Goal: Information Seeking & Learning: Compare options

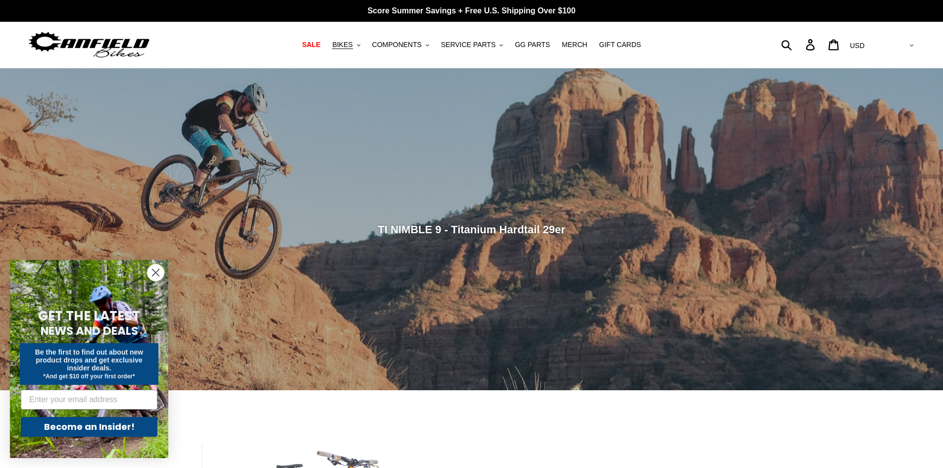
click at [154, 270] on icon "Close dialog" at bounding box center [156, 272] width 7 height 7
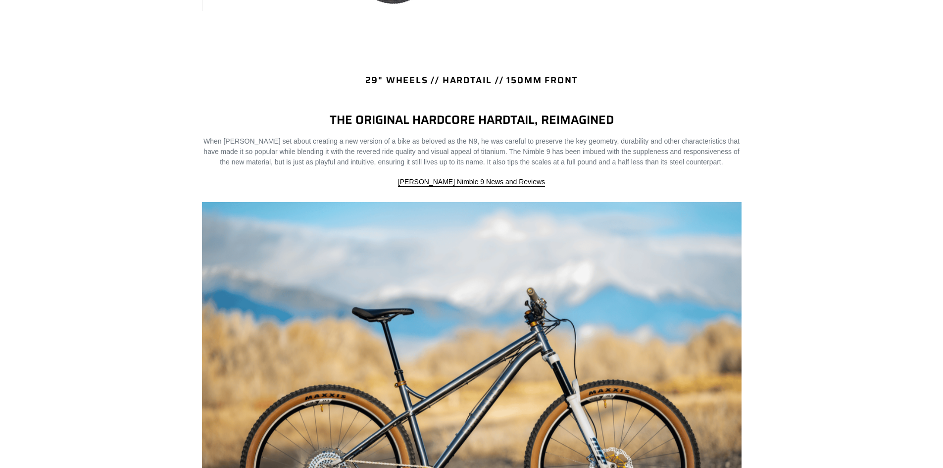
scroll to position [198, 0]
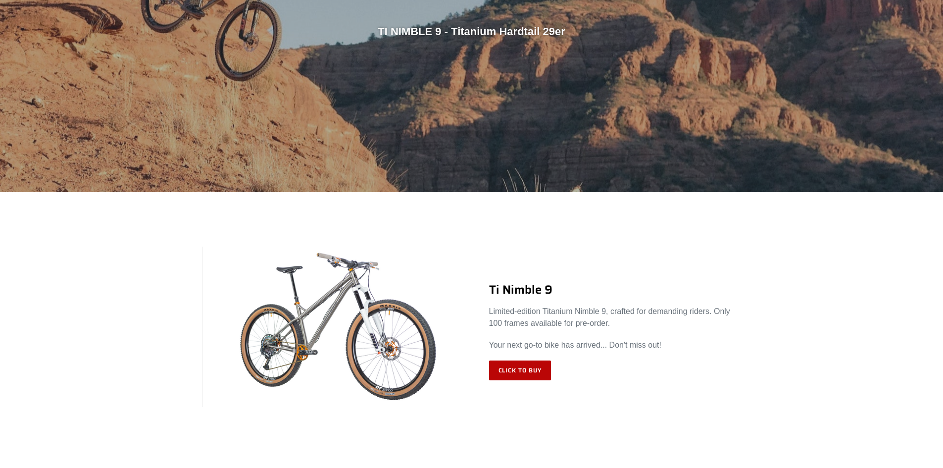
click at [533, 373] on link "Click to Buy" at bounding box center [520, 371] width 62 height 20
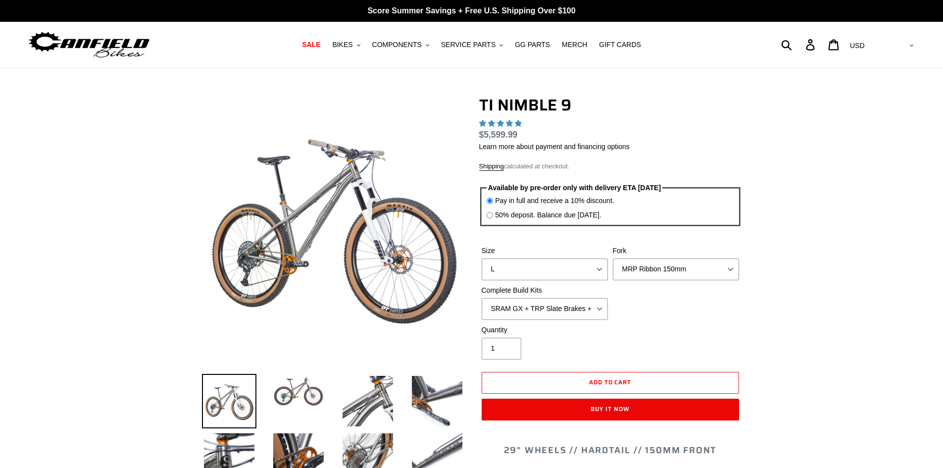
select select "highest-rating"
click at [582, 307] on select "SRAM GX + TRP Slate Brakes + Rotors + e13 LG-1 Wheels SHIMANO XT + SHIMANO brak…" at bounding box center [545, 309] width 126 height 22
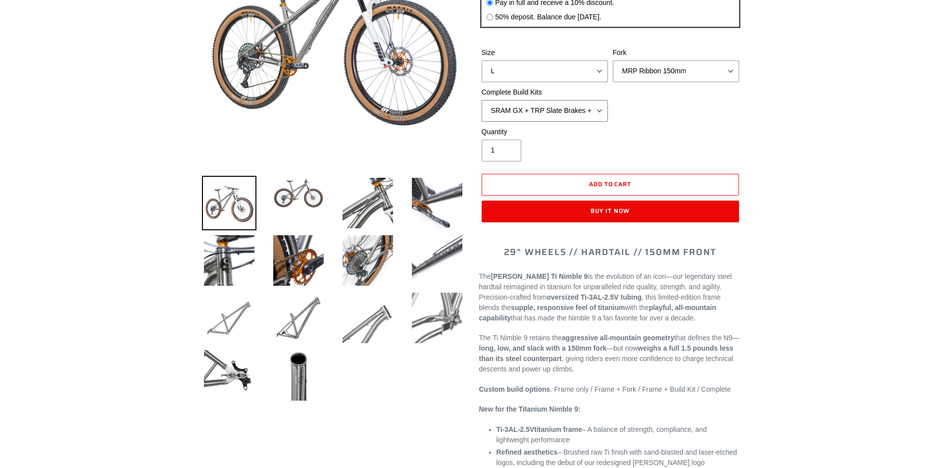
click at [594, 110] on select "SRAM GX + TRP Slate Brakes + Rotors + e13 LG-1 Wheels SHIMANO XT + SHIMANO brak…" at bounding box center [545, 111] width 126 height 22
select select "SHIMANO XTR + HOPE Brakes + DT Swiss Carbon Wheels"
click at [482, 100] on select "SRAM GX + TRP Slate Brakes + Rotors + e13 LG-1 Wheels SHIMANO XT + SHIMANO brak…" at bounding box center [545, 111] width 126 height 22
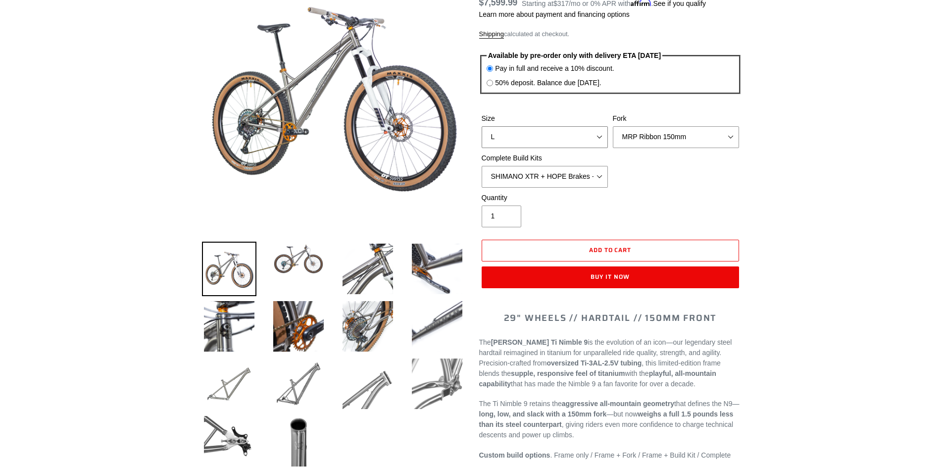
drag, startPoint x: 597, startPoint y: 136, endPoint x: 593, endPoint y: 145, distance: 9.8
click at [597, 136] on select "S M L XL / XXL (Specify at checkout)" at bounding box center [545, 137] width 126 height 22
click at [482, 126] on select "S M L XL / XXL (Specify at checkout)" at bounding box center [545, 137] width 126 height 22
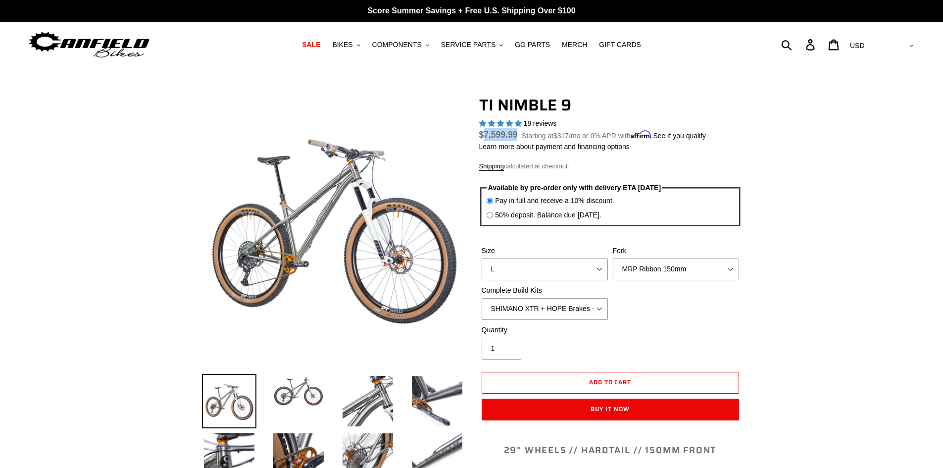
drag, startPoint x: 485, startPoint y: 135, endPoint x: 518, endPoint y: 138, distance: 33.4
click at [518, 138] on div "Regular price $7,599.99" at bounding box center [500, 134] width 43 height 13
click at [314, 399] on img at bounding box center [298, 391] width 54 height 35
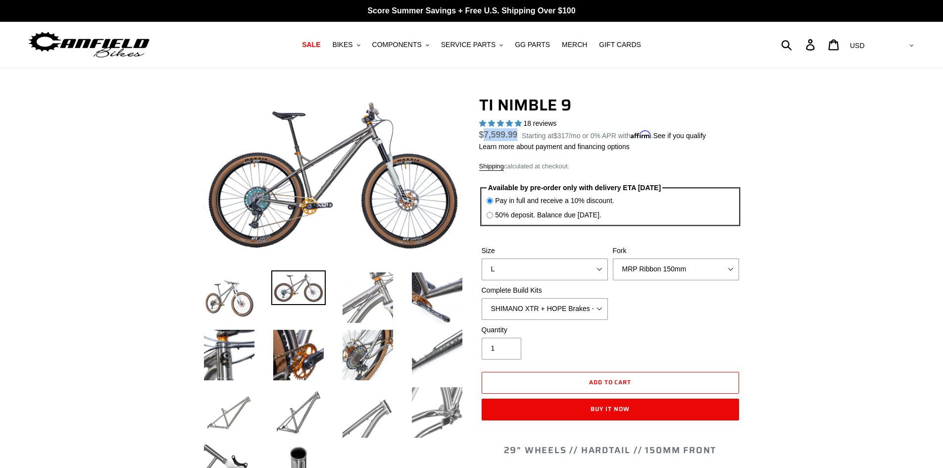
click at [385, 302] on img at bounding box center [368, 297] width 54 height 54
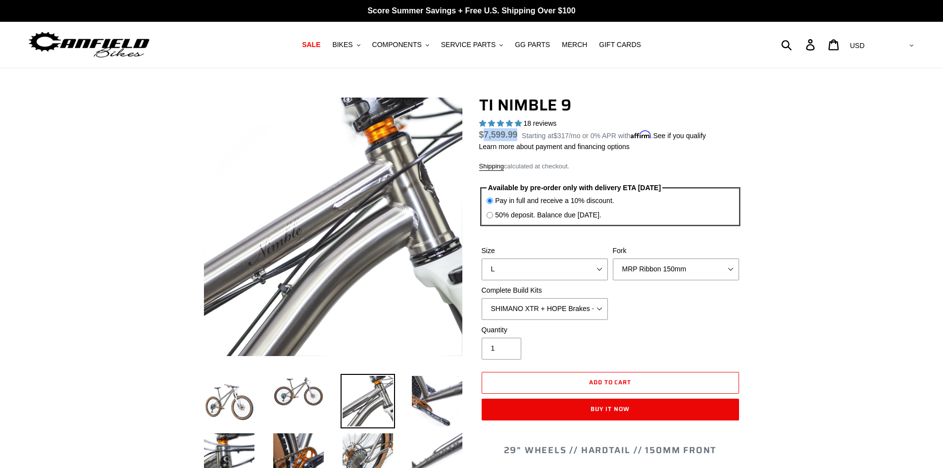
scroll to position [132, 0]
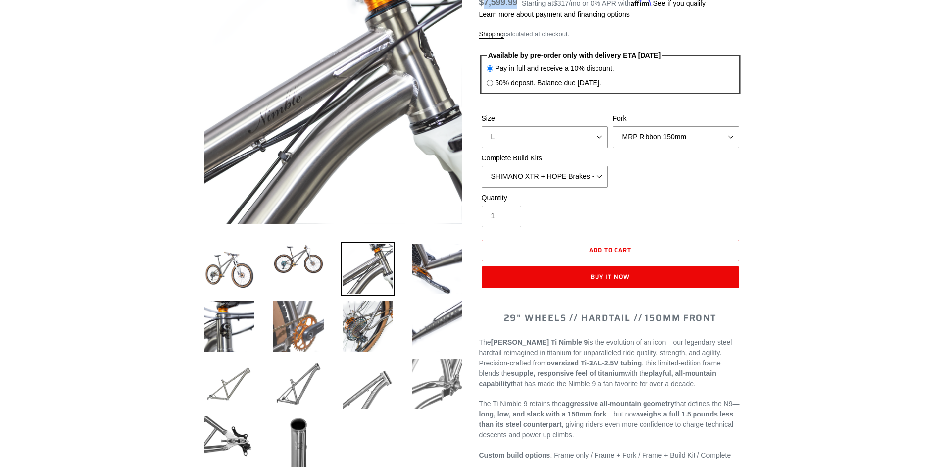
click at [305, 328] on img at bounding box center [298, 326] width 54 height 54
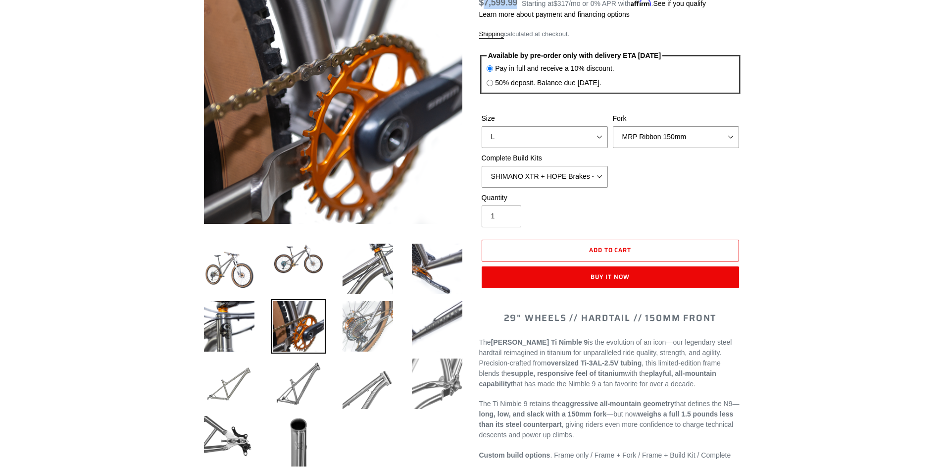
click at [359, 317] on img at bounding box center [368, 326] width 54 height 54
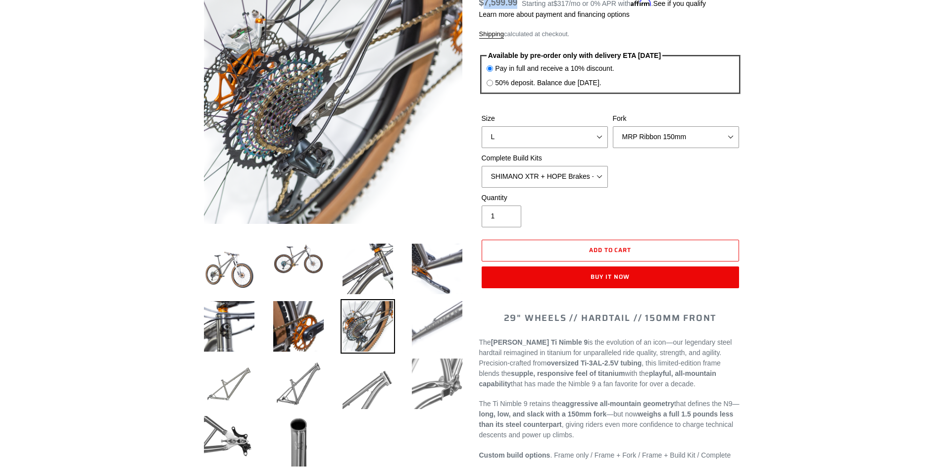
click at [445, 322] on img at bounding box center [437, 326] width 54 height 54
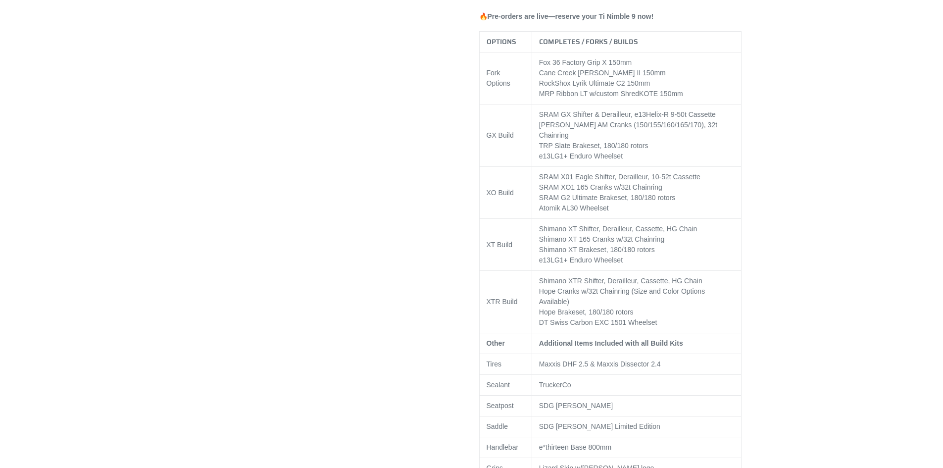
scroll to position [594, 0]
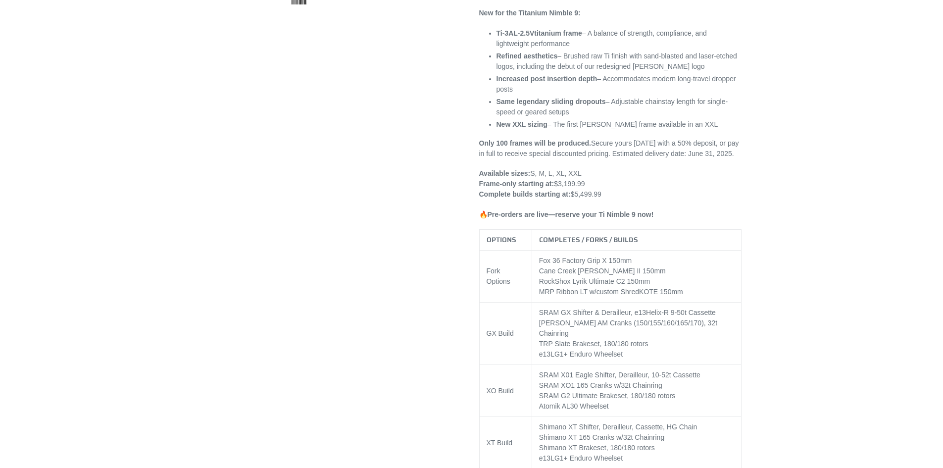
drag, startPoint x: 600, startPoint y: 196, endPoint x: 479, endPoint y: 182, distance: 121.6
click at [480, 177] on p "Available sizes: S, M, L, XL, XXL Frame-only starting at: $3,199.99 Complete bu…" at bounding box center [610, 183] width 262 height 31
click at [517, 238] on th "OPTIONS" at bounding box center [505, 240] width 52 height 21
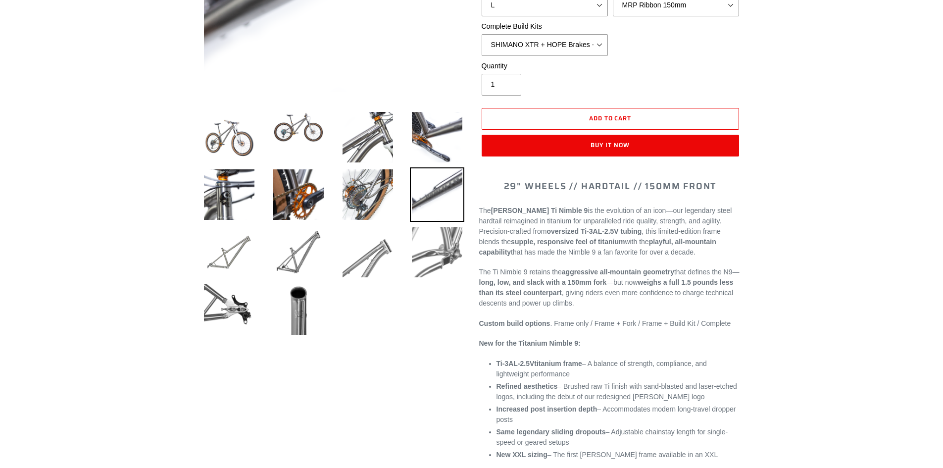
scroll to position [0, 0]
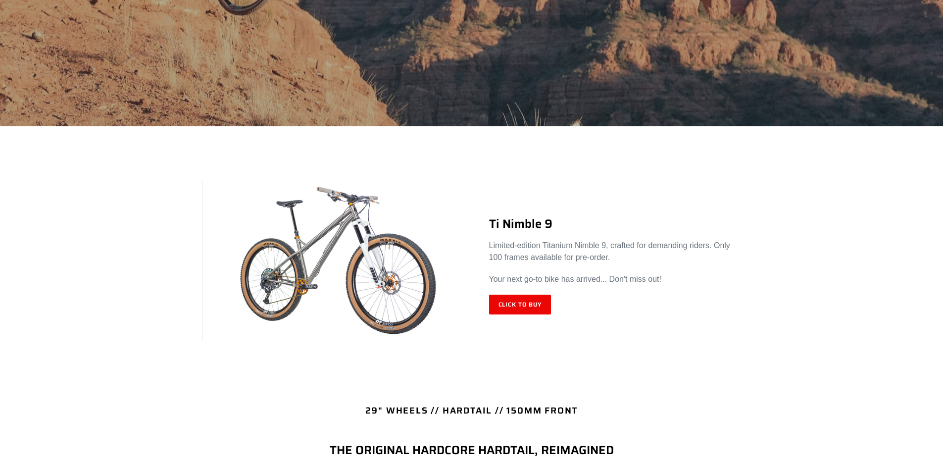
scroll to position [330, 0]
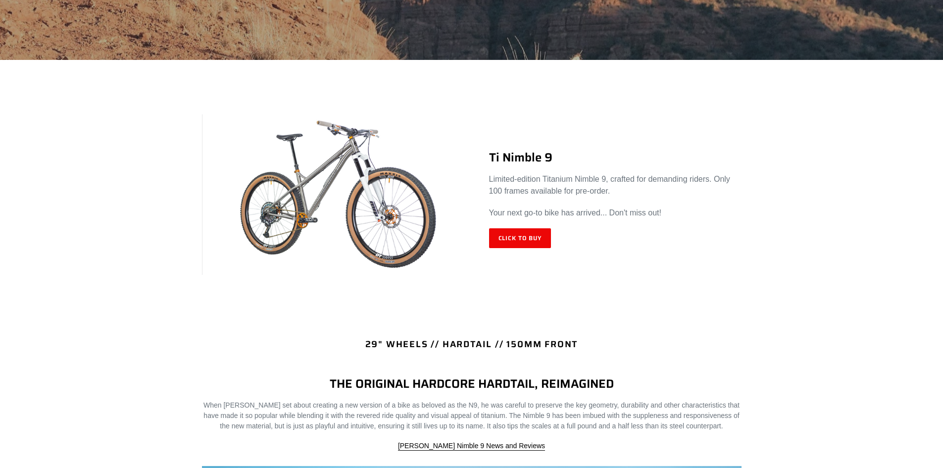
click at [393, 227] on img at bounding box center [337, 194] width 270 height 161
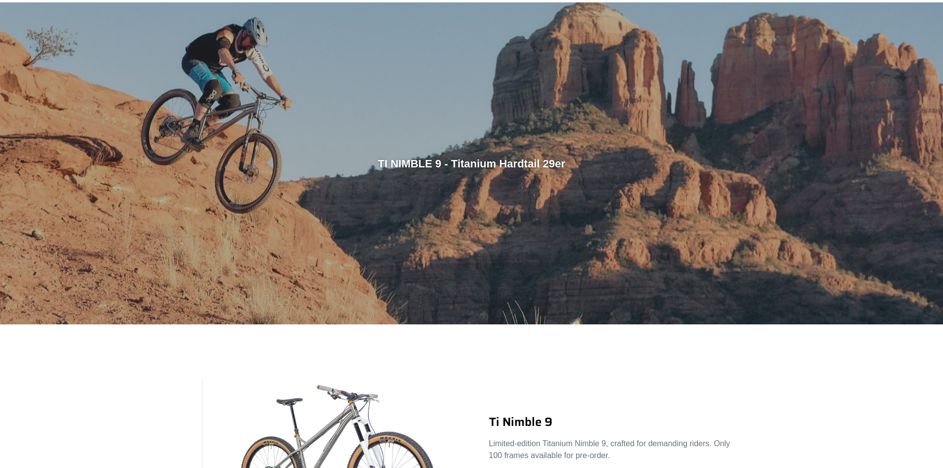
scroll to position [0, 0]
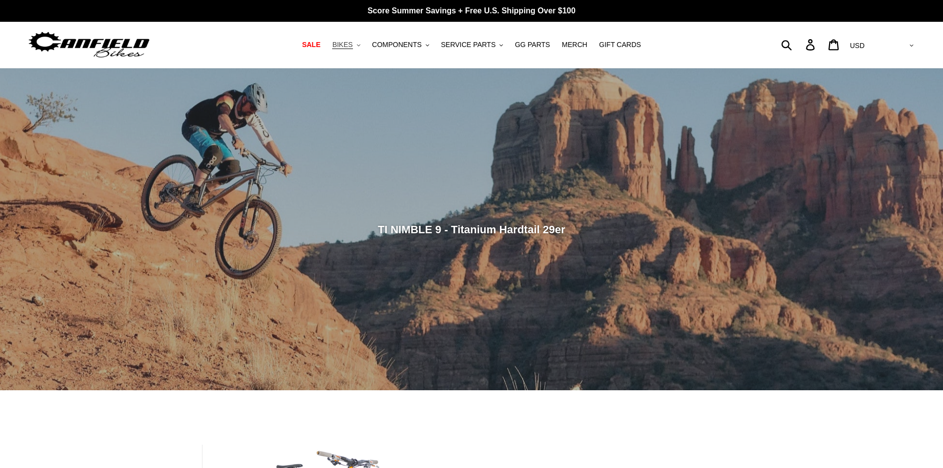
click at [361, 45] on icon ".cls-1{fill:#231f20}" at bounding box center [358, 45] width 3 height 3
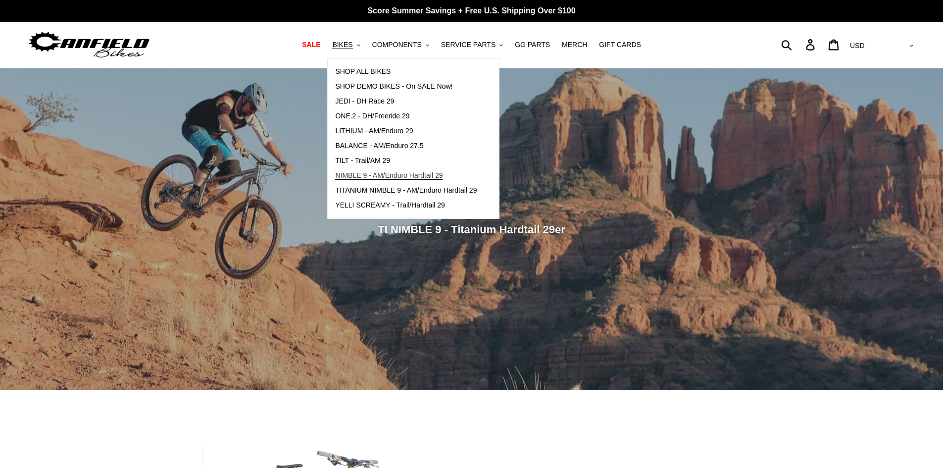
click at [385, 175] on span "NIMBLE 9 - AM/Enduro Hardtail 29" at bounding box center [388, 175] width 107 height 8
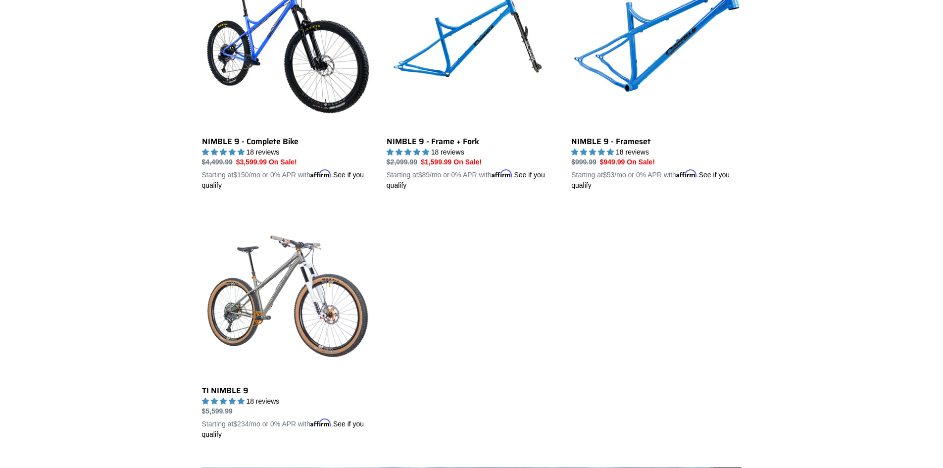
scroll to position [264, 0]
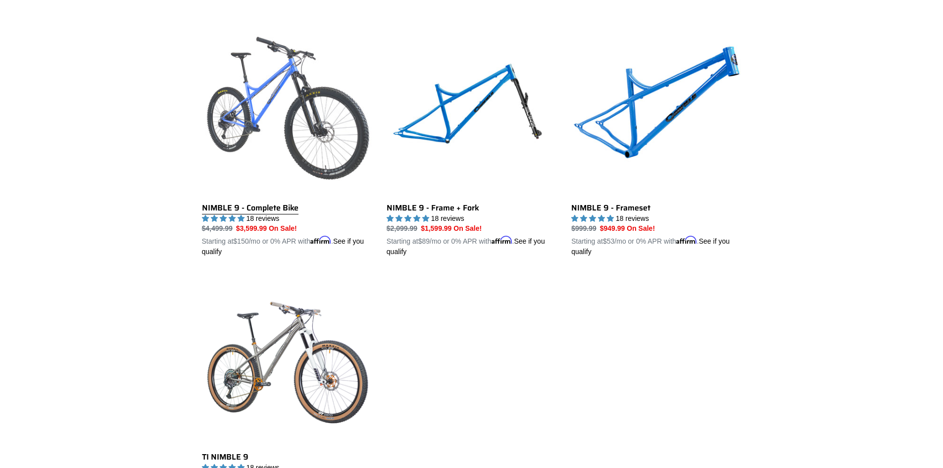
drag, startPoint x: 276, startPoint y: 209, endPoint x: 287, endPoint y: 217, distance: 14.2
click at [276, 209] on link "NIMBLE 9 - Complete Bike" at bounding box center [287, 142] width 170 height 232
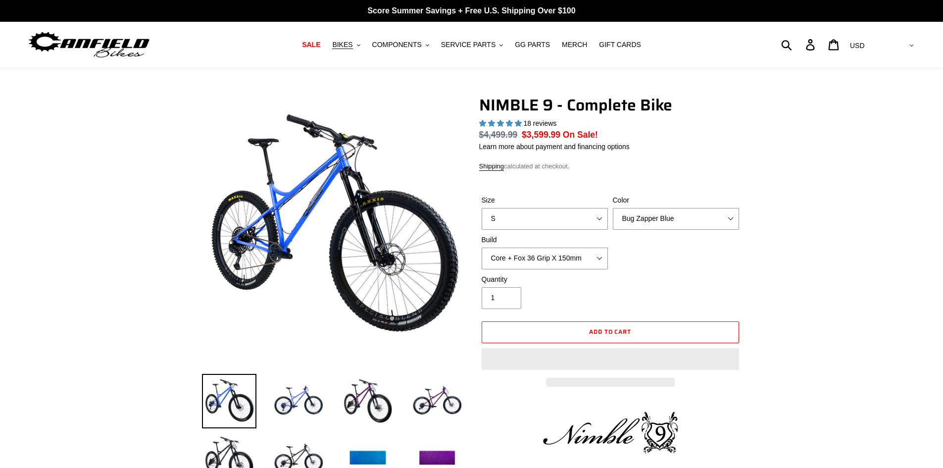
select select "highest-rating"
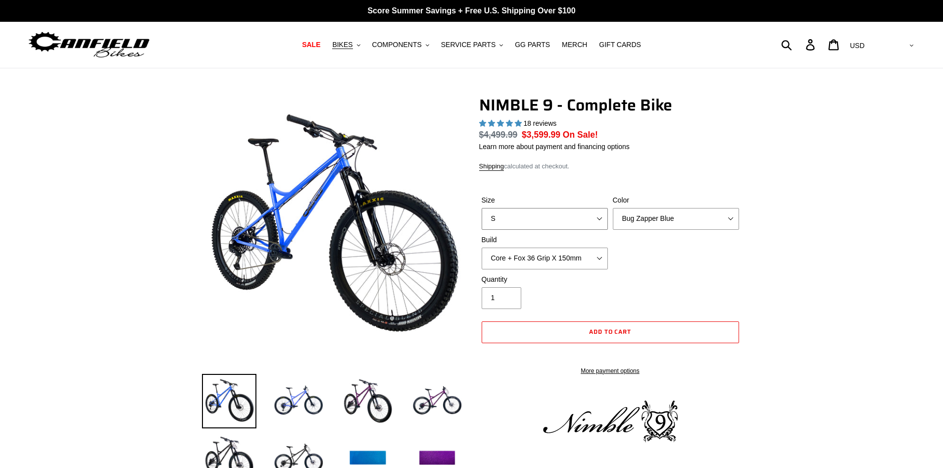
click at [567, 221] on select "S M L XL" at bounding box center [545, 219] width 126 height 22
select select "XL"
click at [482, 208] on select "S M L XL" at bounding box center [545, 219] width 126 height 22
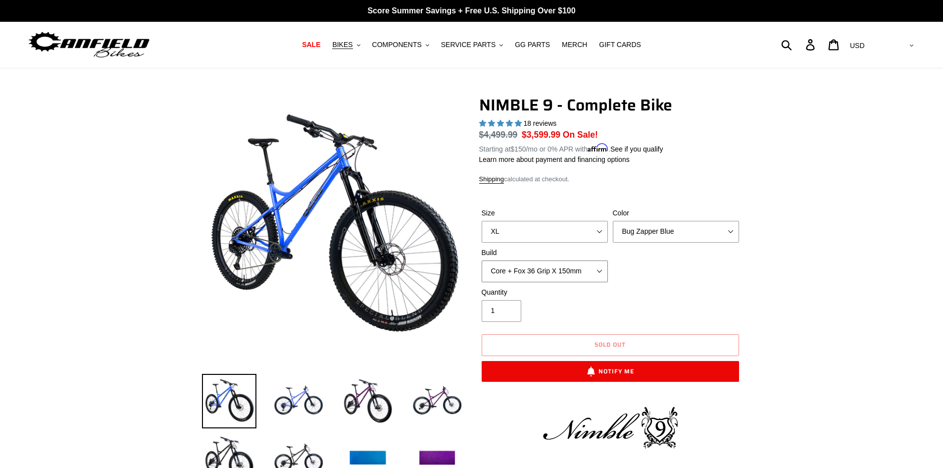
click at [571, 261] on select "Core + Fox 36 Grip X 150mm Pro + Fox 36 Grip X 150mm Core + RockShox Lyrik Ulti…" at bounding box center [545, 272] width 126 height 22
select select "Pro + RockShox Lyrik Ultimate 150mm"
click at [482, 261] on select "Core + Fox 36 Grip X 150mm Pro + Fox 36 Grip X 150mm Core + RockShox Lyrik Ulti…" at bounding box center [545, 272] width 126 height 22
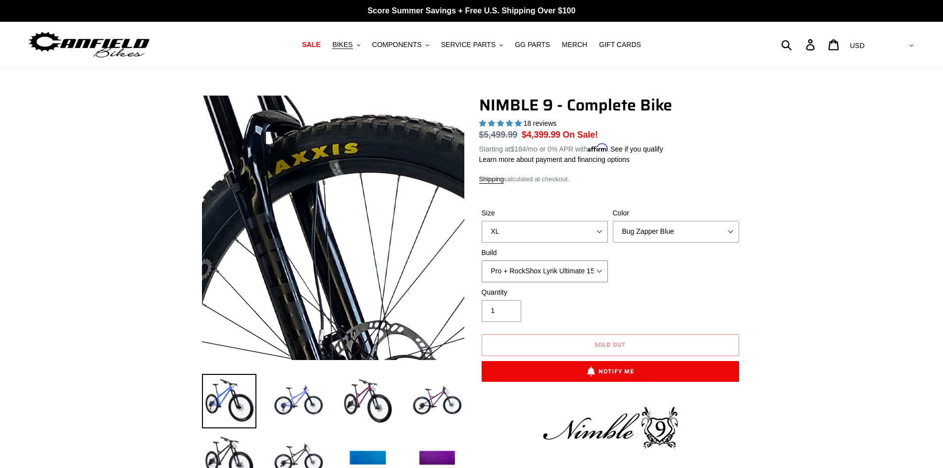
scroll to position [66, 0]
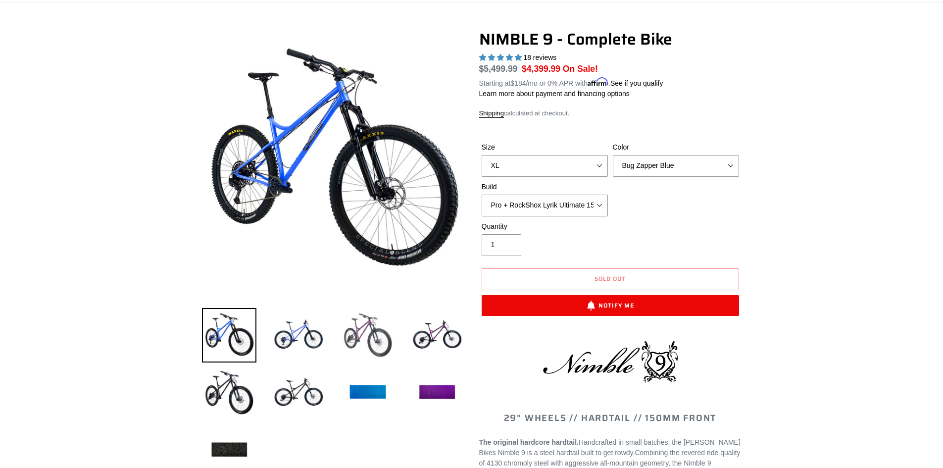
click at [368, 329] on img at bounding box center [368, 335] width 54 height 54
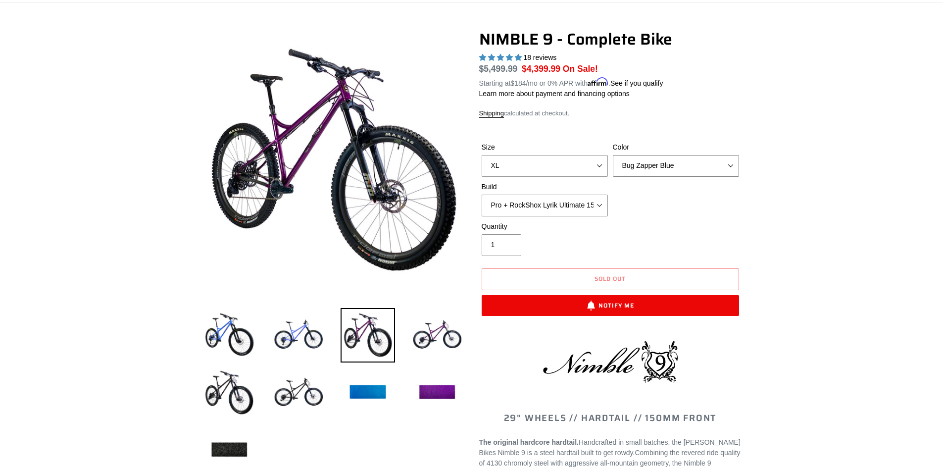
click at [732, 164] on select "Bug Zapper Blue Purple Haze - Sold Out Galaxy Black" at bounding box center [676, 166] width 126 height 22
select select "Purple Haze - Sold Out"
click at [613, 155] on select "Bug Zapper Blue Purple Haze - Sold Out Galaxy Black" at bounding box center [676, 166] width 126 height 22
click at [605, 166] on select "S M L XL" at bounding box center [545, 166] width 126 height 22
click at [482, 155] on select "S M L XL" at bounding box center [545, 166] width 126 height 22
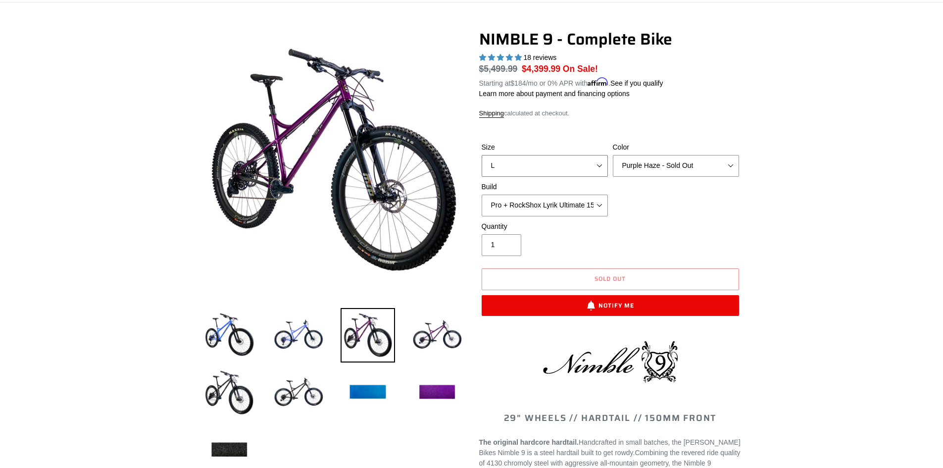
click at [585, 158] on select "S M L XL" at bounding box center [545, 166] width 126 height 22
select select "XL"
click at [482, 155] on select "S M L XL" at bounding box center [545, 166] width 126 height 22
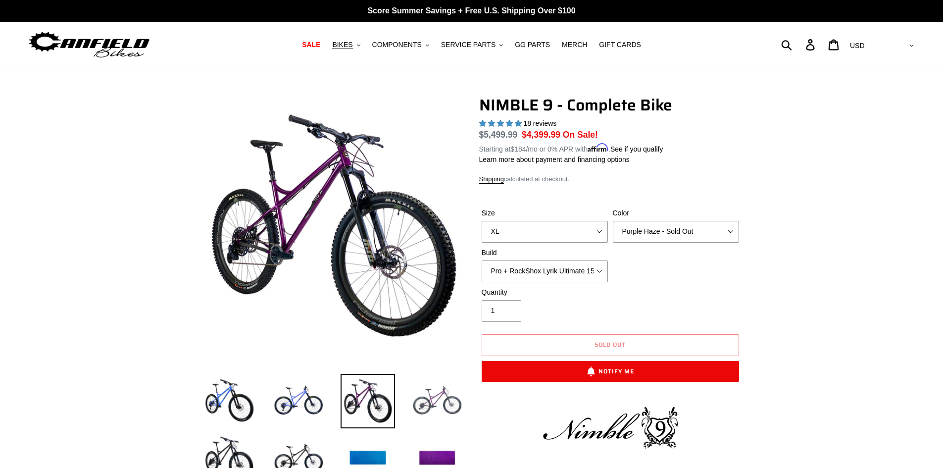
click at [424, 400] on img at bounding box center [437, 401] width 54 height 54
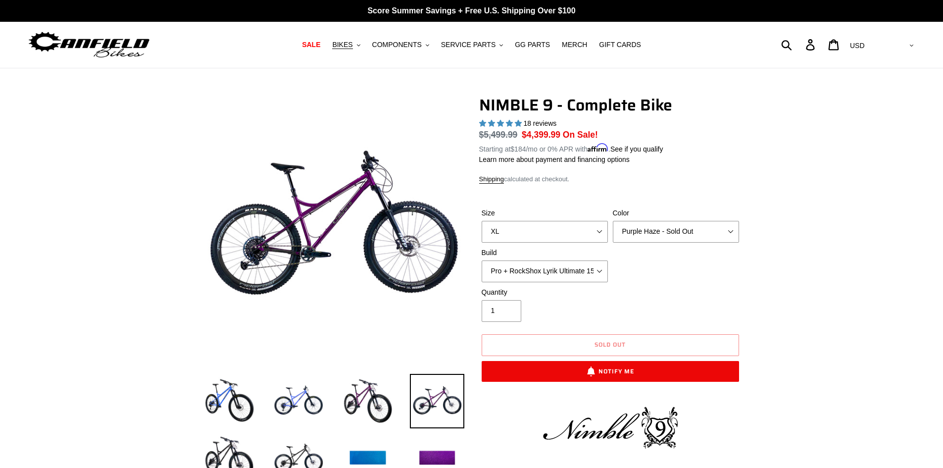
click at [444, 405] on img at bounding box center [437, 401] width 54 height 54
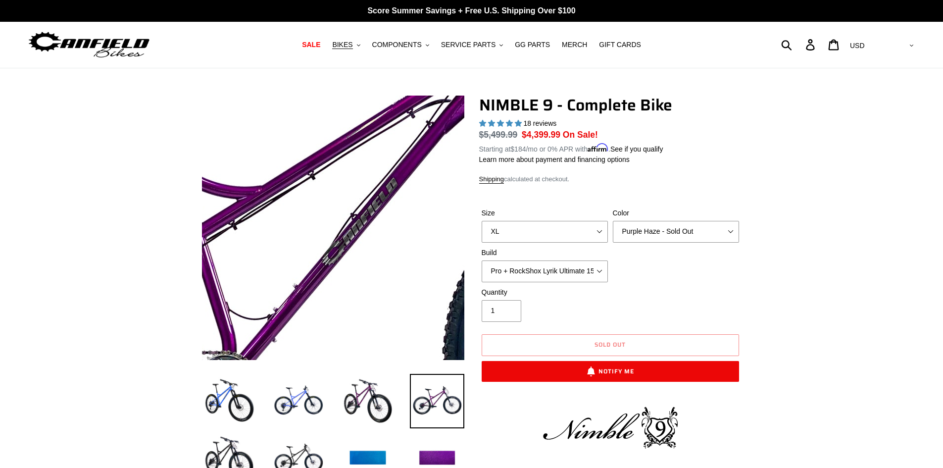
click at [329, 208] on img at bounding box center [324, 277] width 1014 height 1014
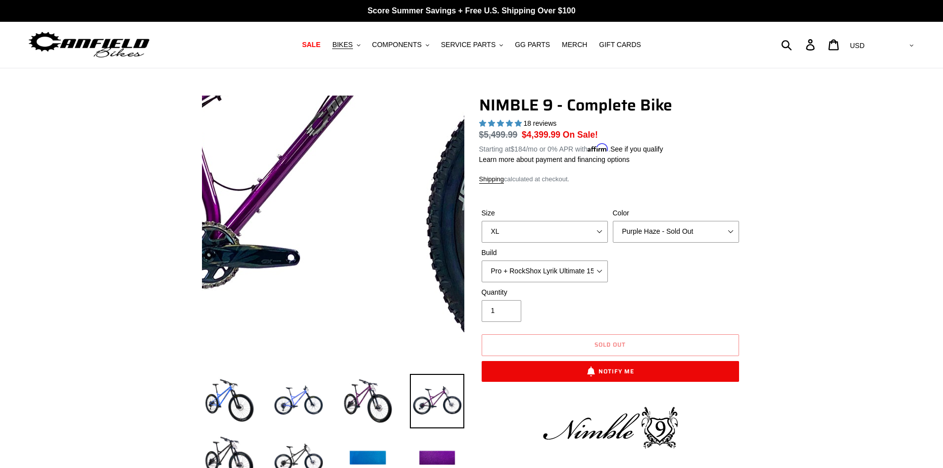
click at [342, 256] on img at bounding box center [308, 148] width 1014 height 1014
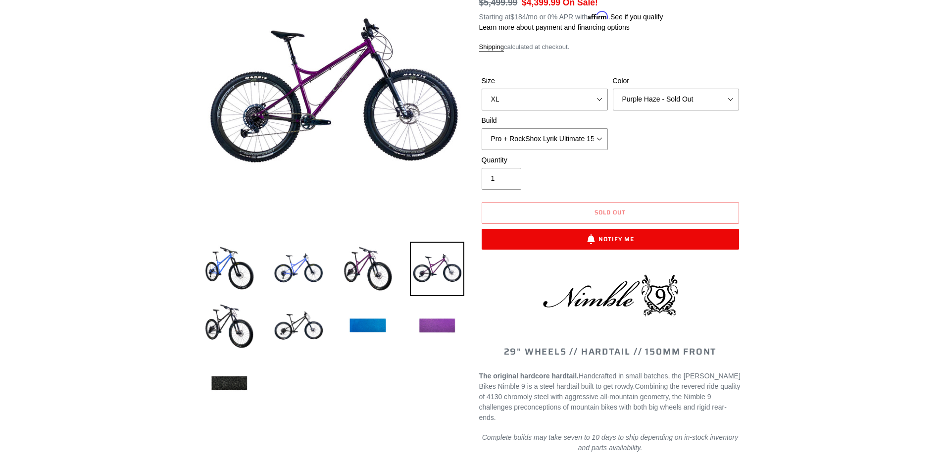
click at [437, 330] on img at bounding box center [437, 326] width 54 height 54
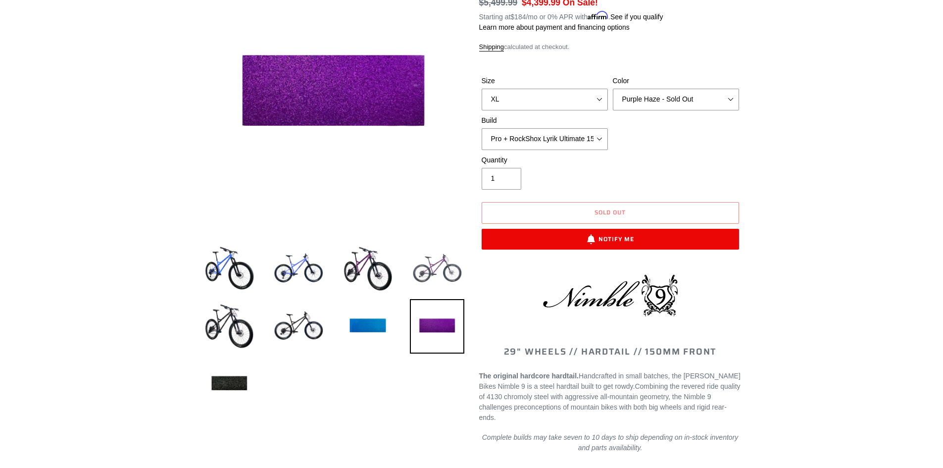
click at [436, 269] on img at bounding box center [437, 269] width 54 height 54
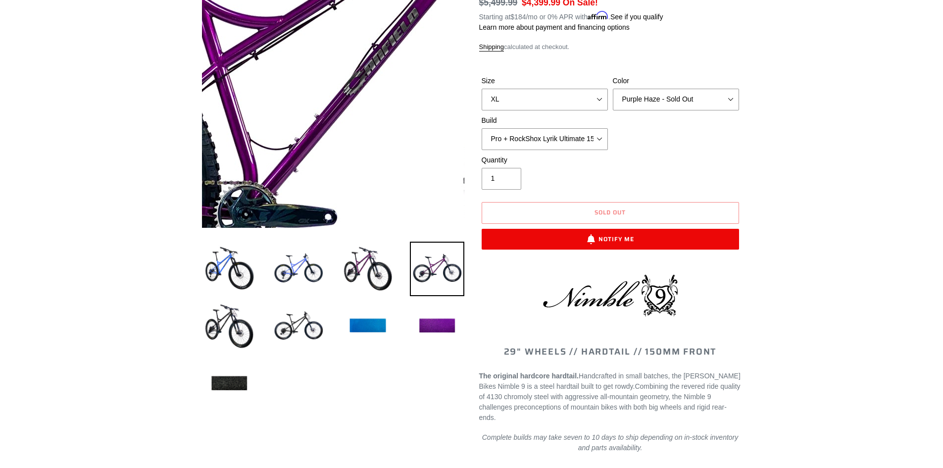
click at [328, 92] on img at bounding box center [345, 107] width 1014 height 1014
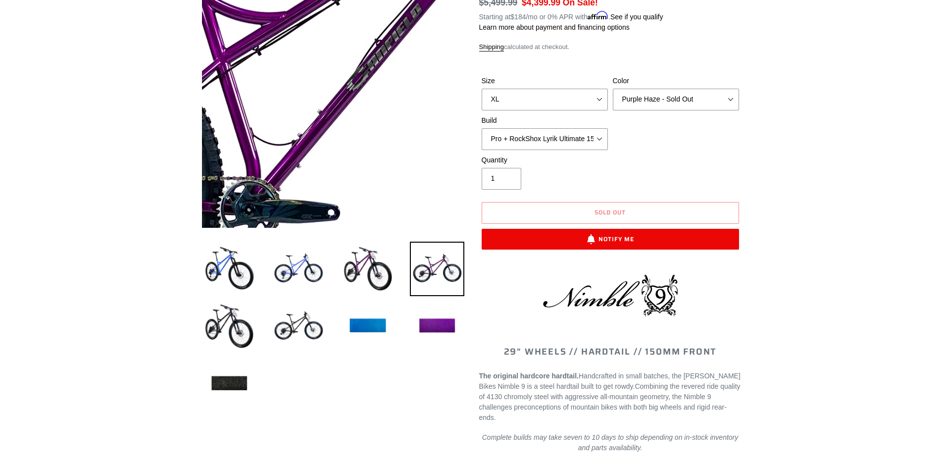
click at [328, 94] on img at bounding box center [348, 103] width 1014 height 1014
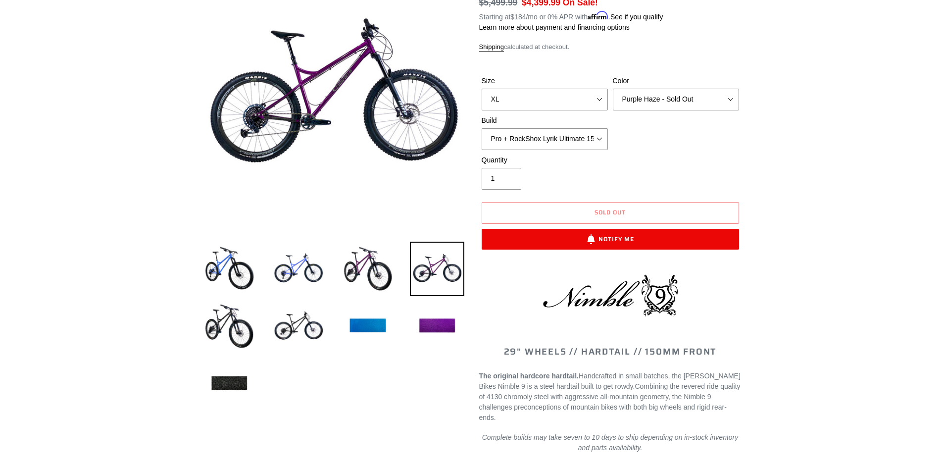
scroll to position [0, 0]
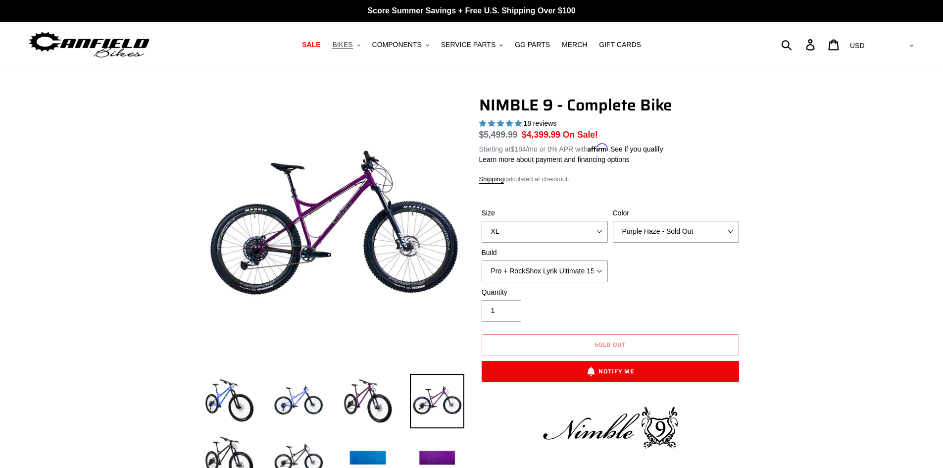
click at [361, 45] on icon ".cls-1{fill:#231f20}" at bounding box center [358, 45] width 3 height 3
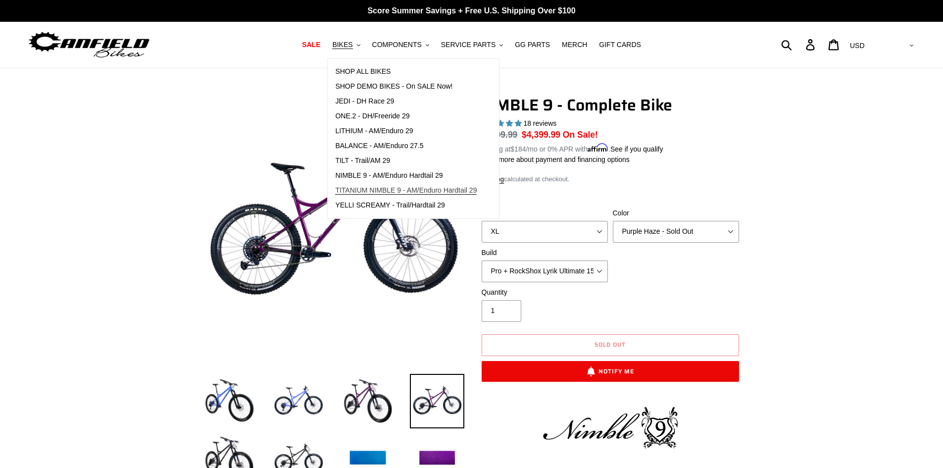
click at [385, 189] on span "TITANIUM NIMBLE 9 - AM/Enduro Hardtail 29" at bounding box center [406, 190] width 142 height 8
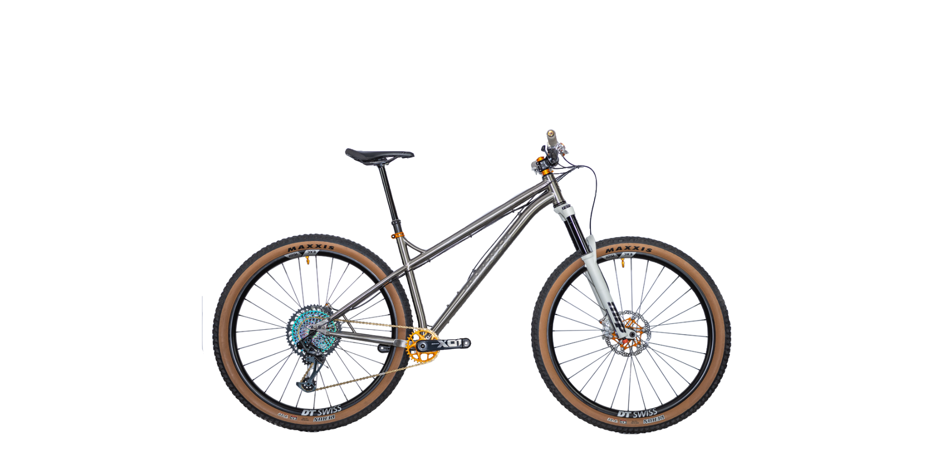
scroll to position [1915, 0]
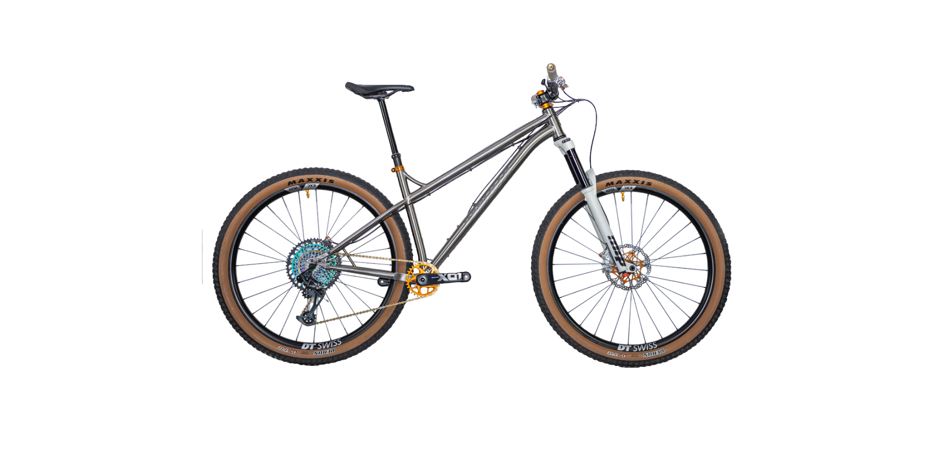
click at [377, 272] on img at bounding box center [472, 199] width 540 height 540
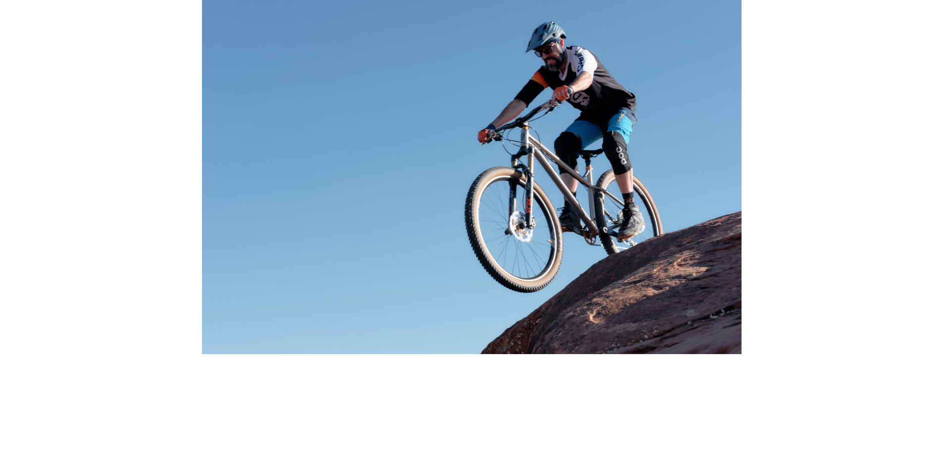
scroll to position [1410, 0]
